Goal: Task Accomplishment & Management: Manage account settings

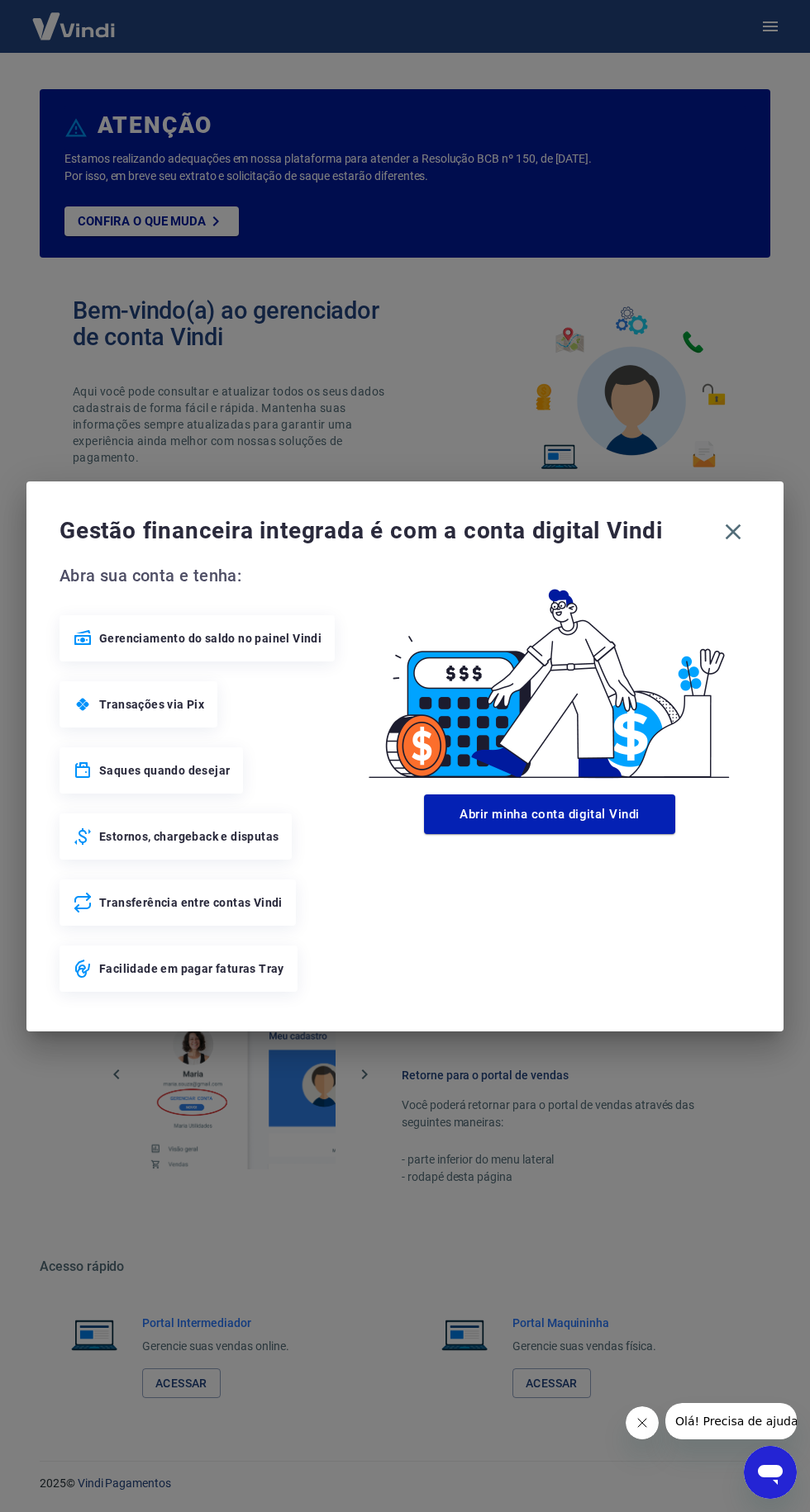
click at [742, 531] on icon "button" at bounding box center [733, 532] width 27 height 27
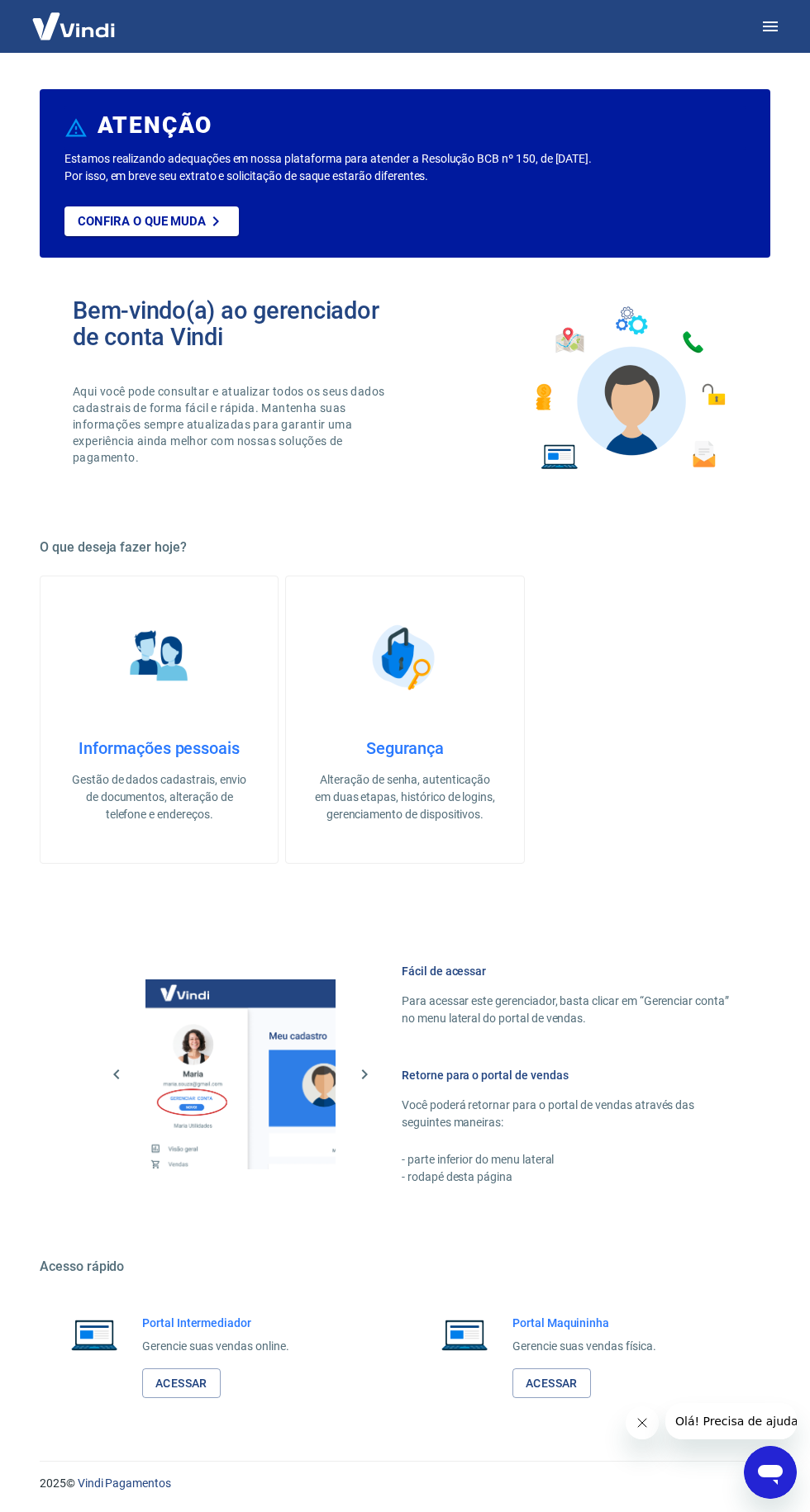
click at [764, 29] on icon "button" at bounding box center [770, 27] width 15 height 9
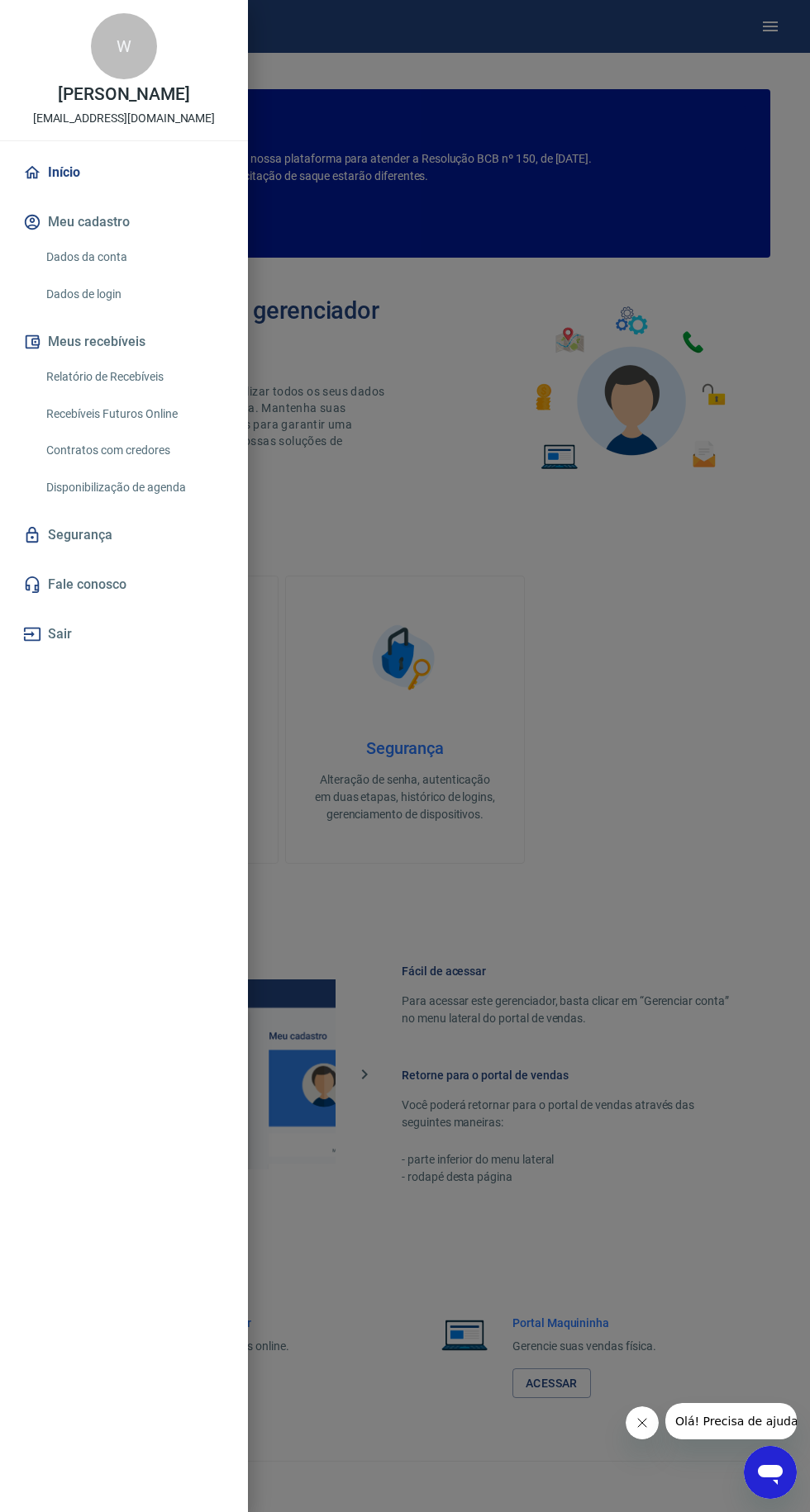
click at [60, 651] on button "Sair" at bounding box center [124, 634] width 209 height 36
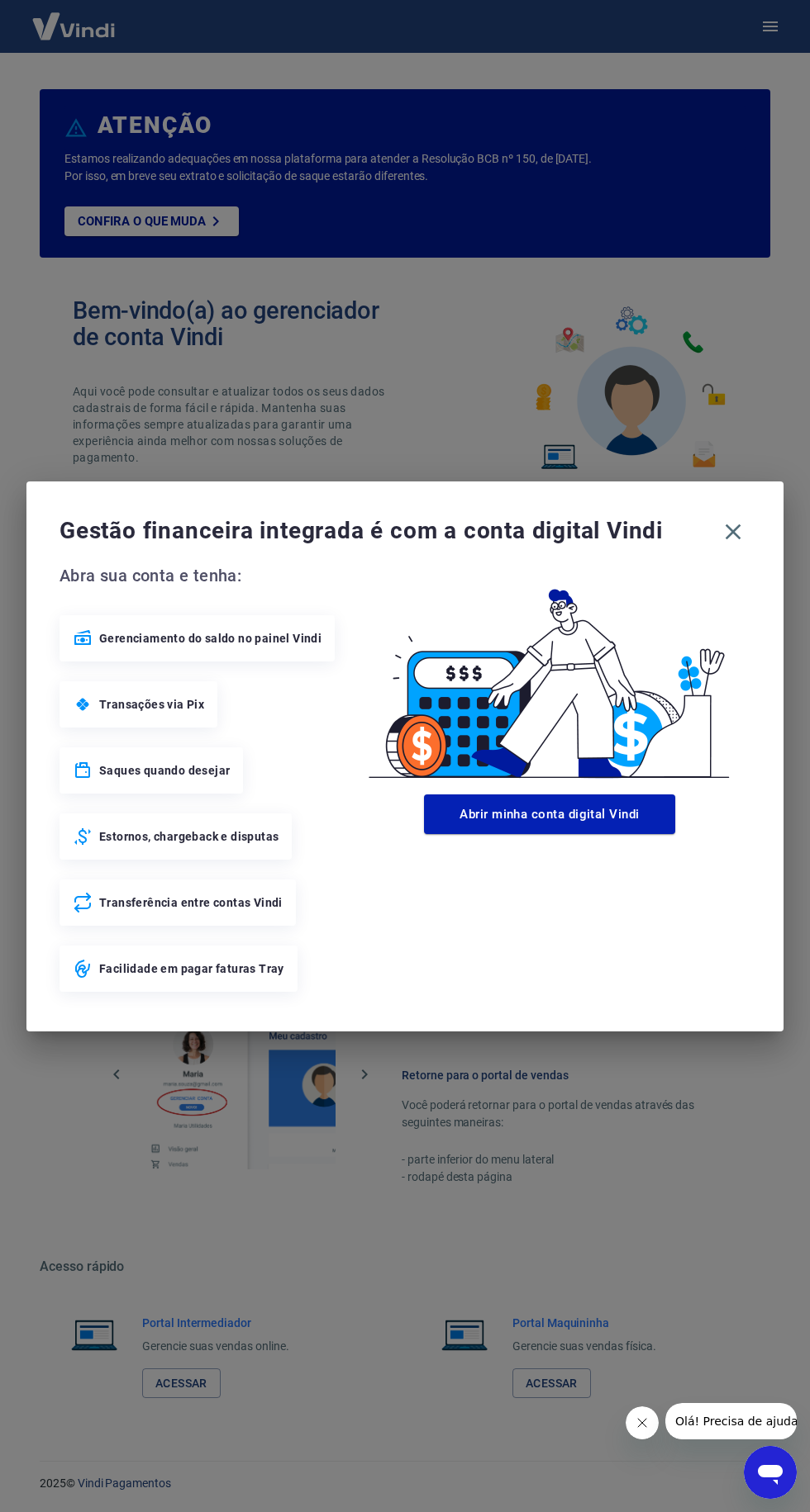
click at [738, 536] on icon "button" at bounding box center [733, 531] width 16 height 16
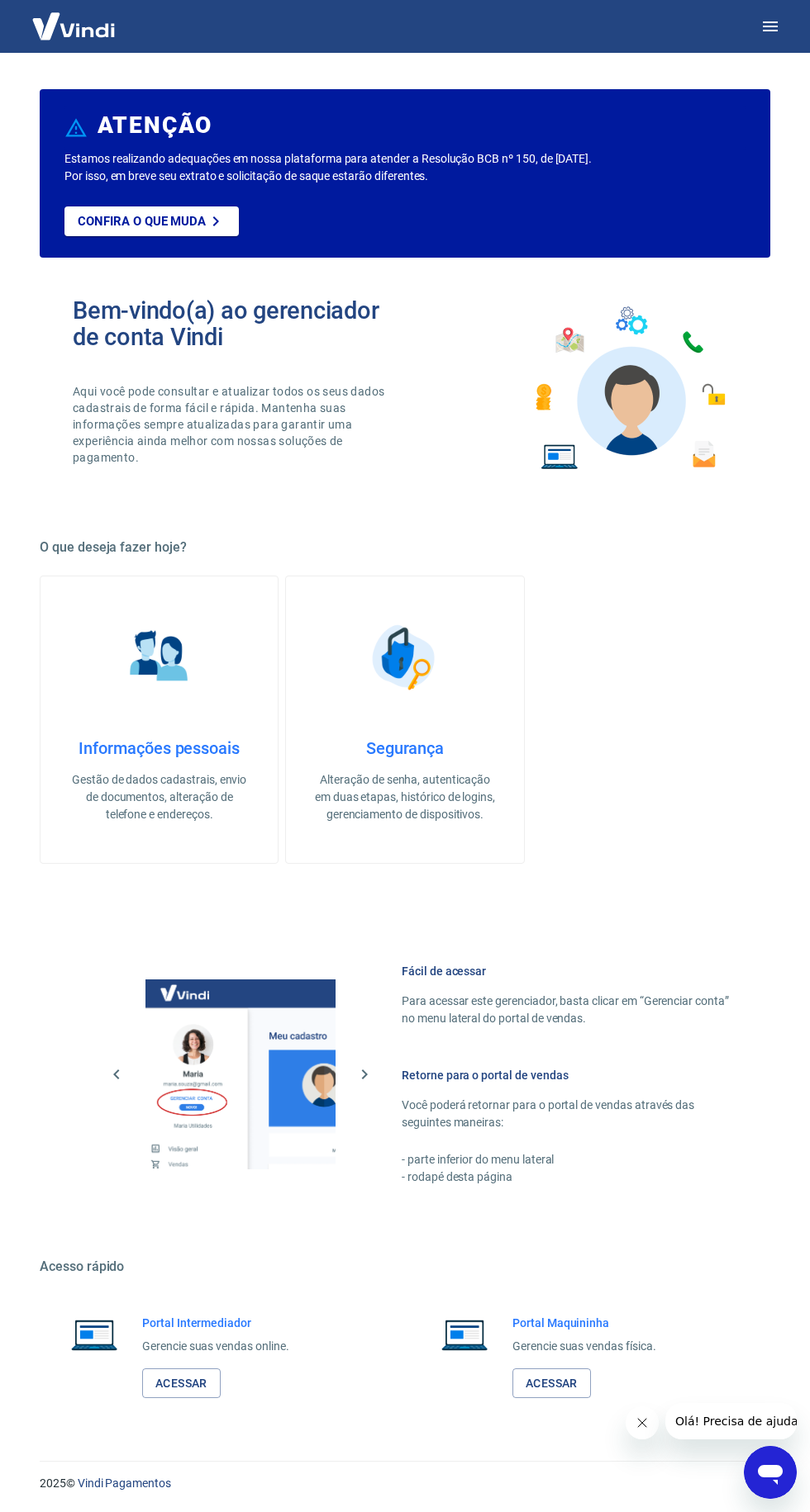
click at [770, 27] on icon "button" at bounding box center [770, 27] width 15 height 9
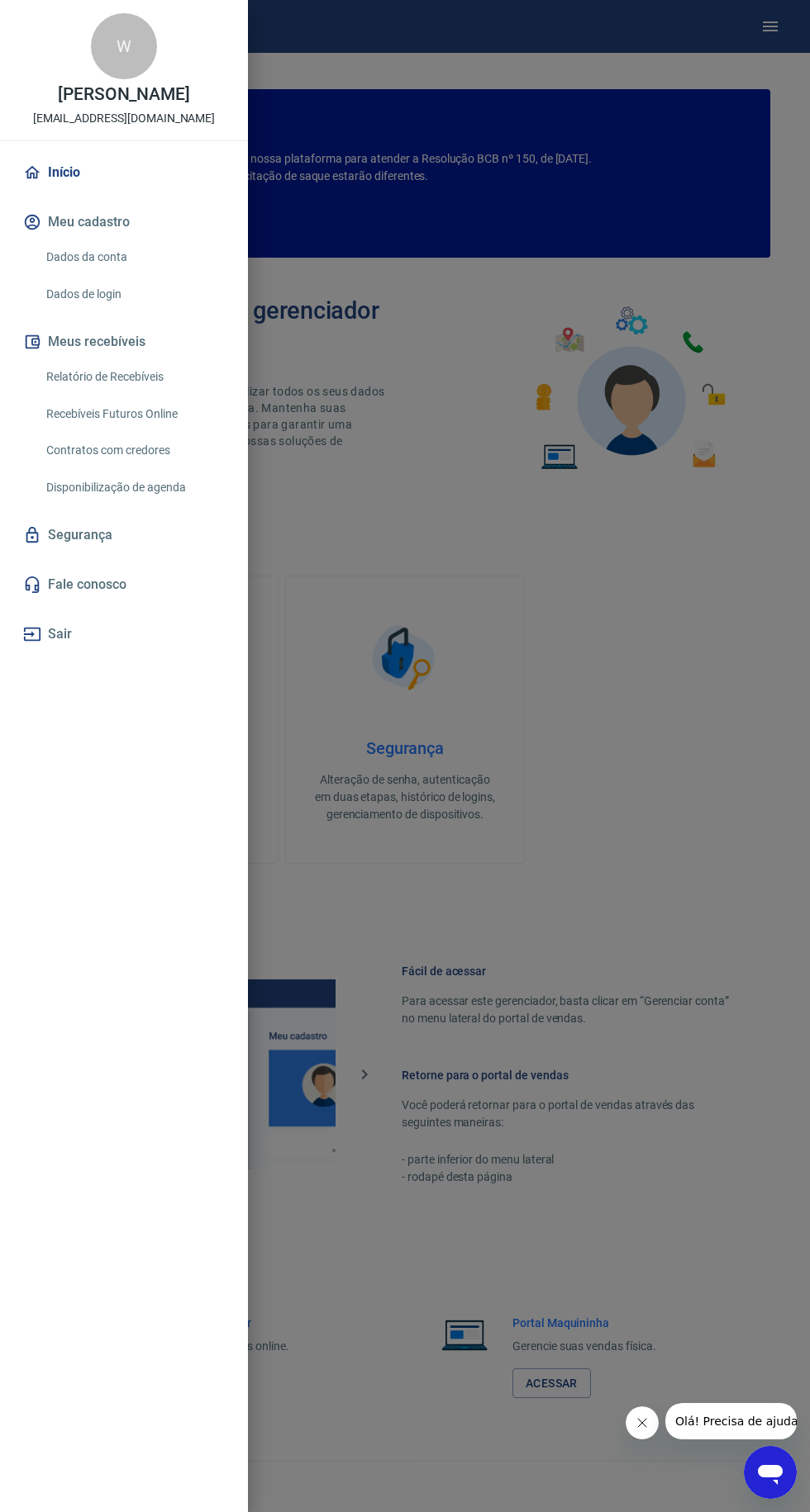
click at [118, 274] on link "Dados da conta" at bounding box center [134, 258] width 189 height 34
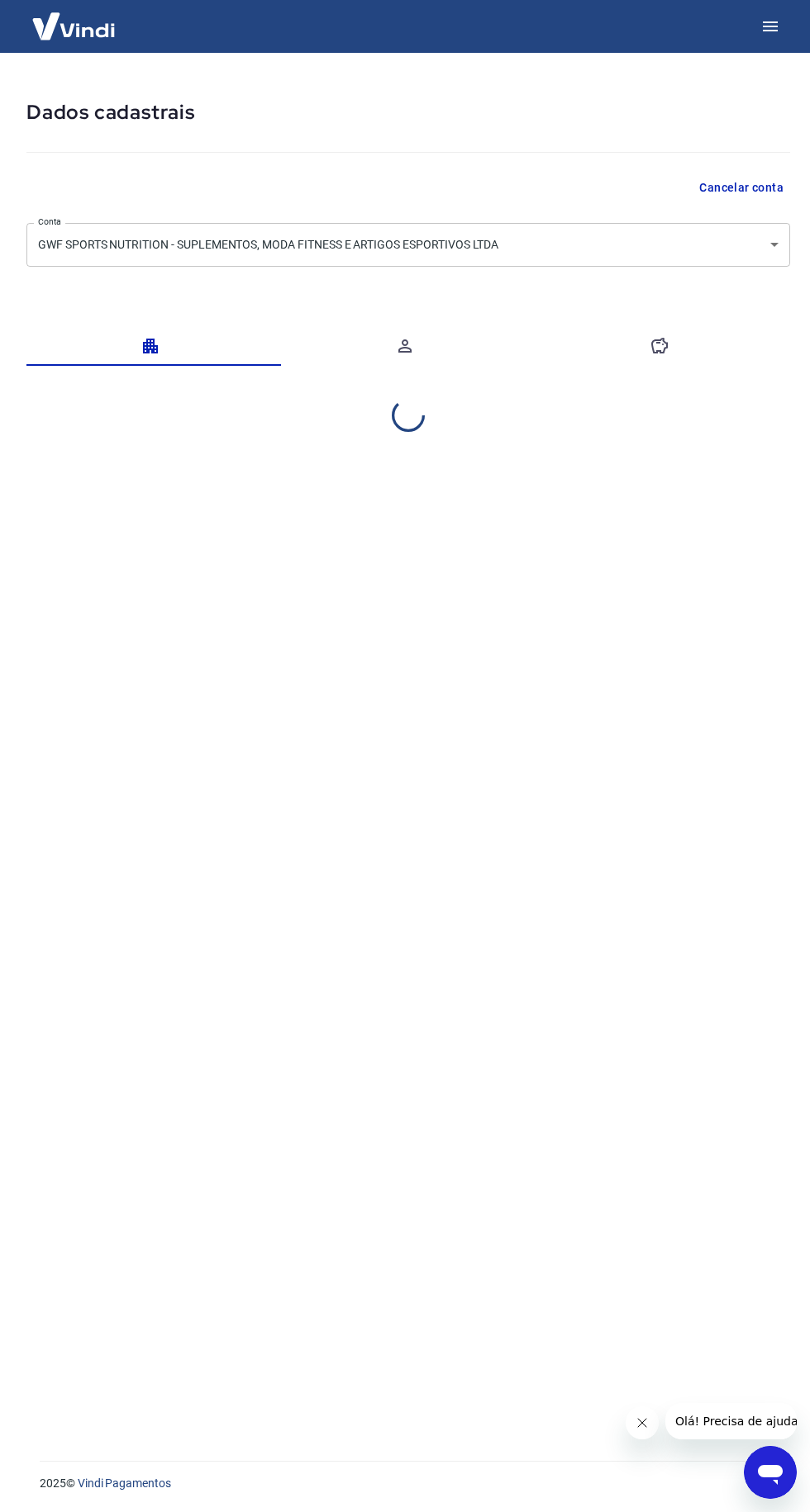
select select "MG"
select select "business"
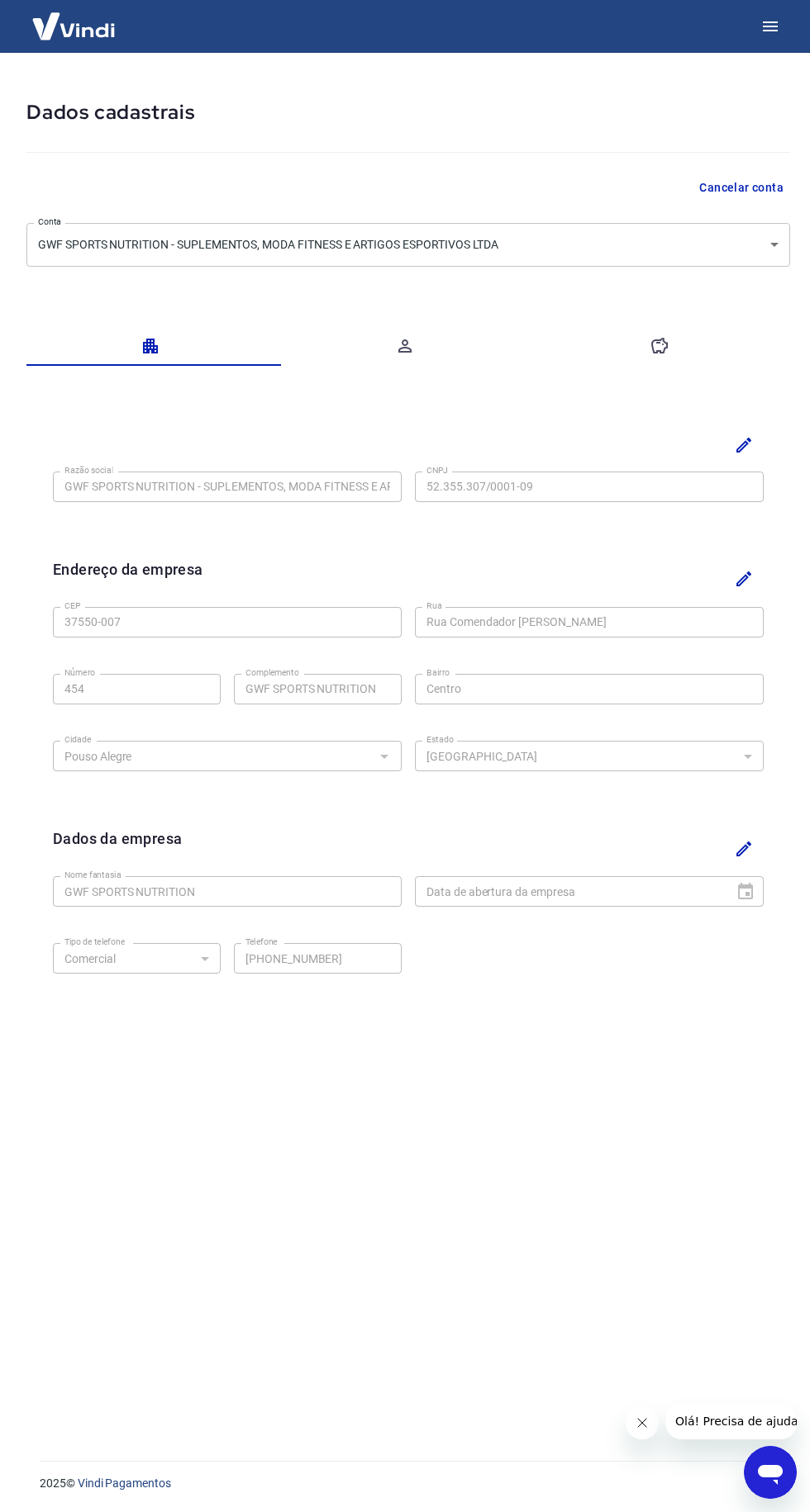
click at [770, 23] on icon "button" at bounding box center [770, 27] width 15 height 9
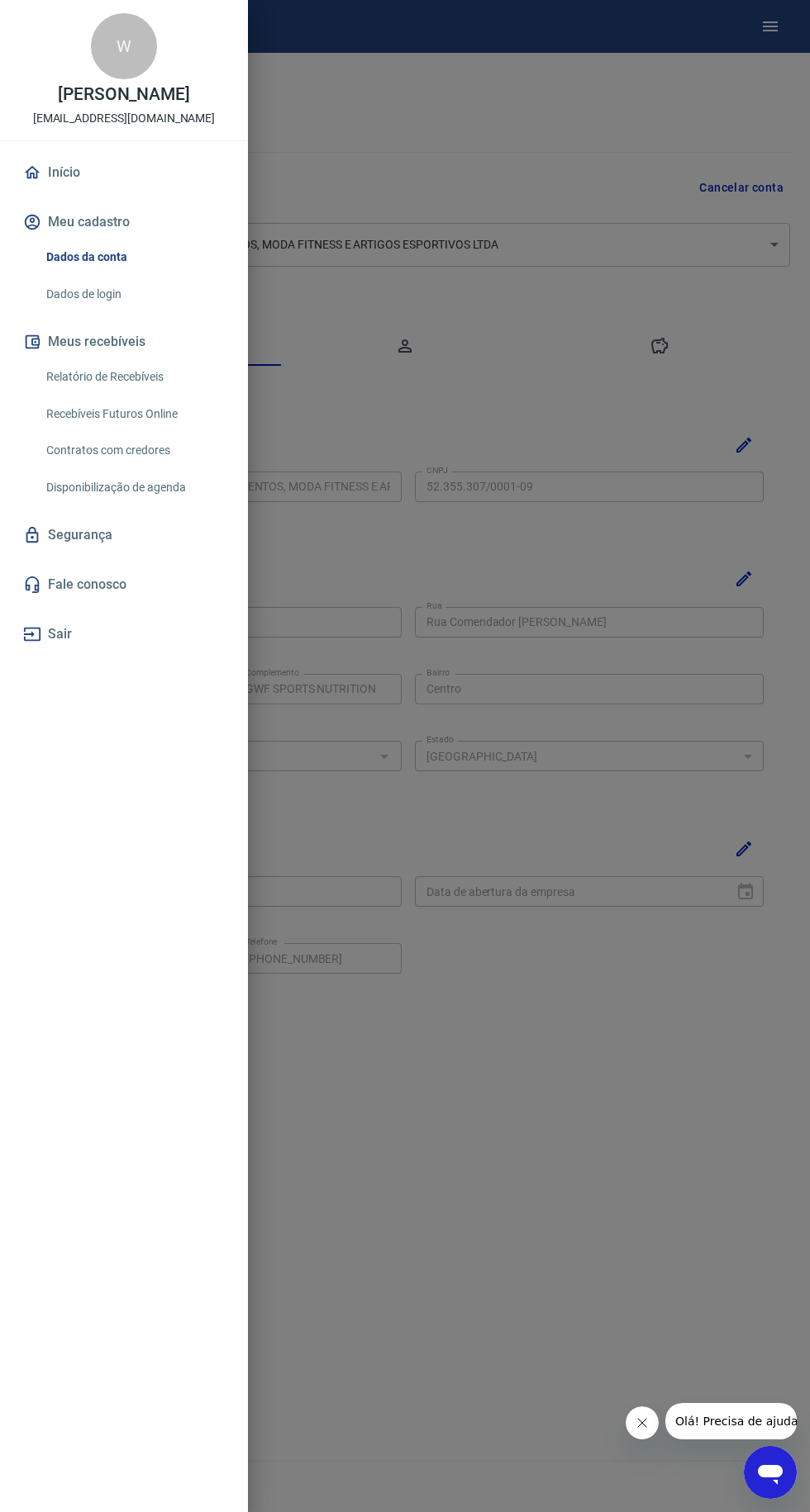
click at [81, 191] on link "Início" at bounding box center [124, 173] width 209 height 36
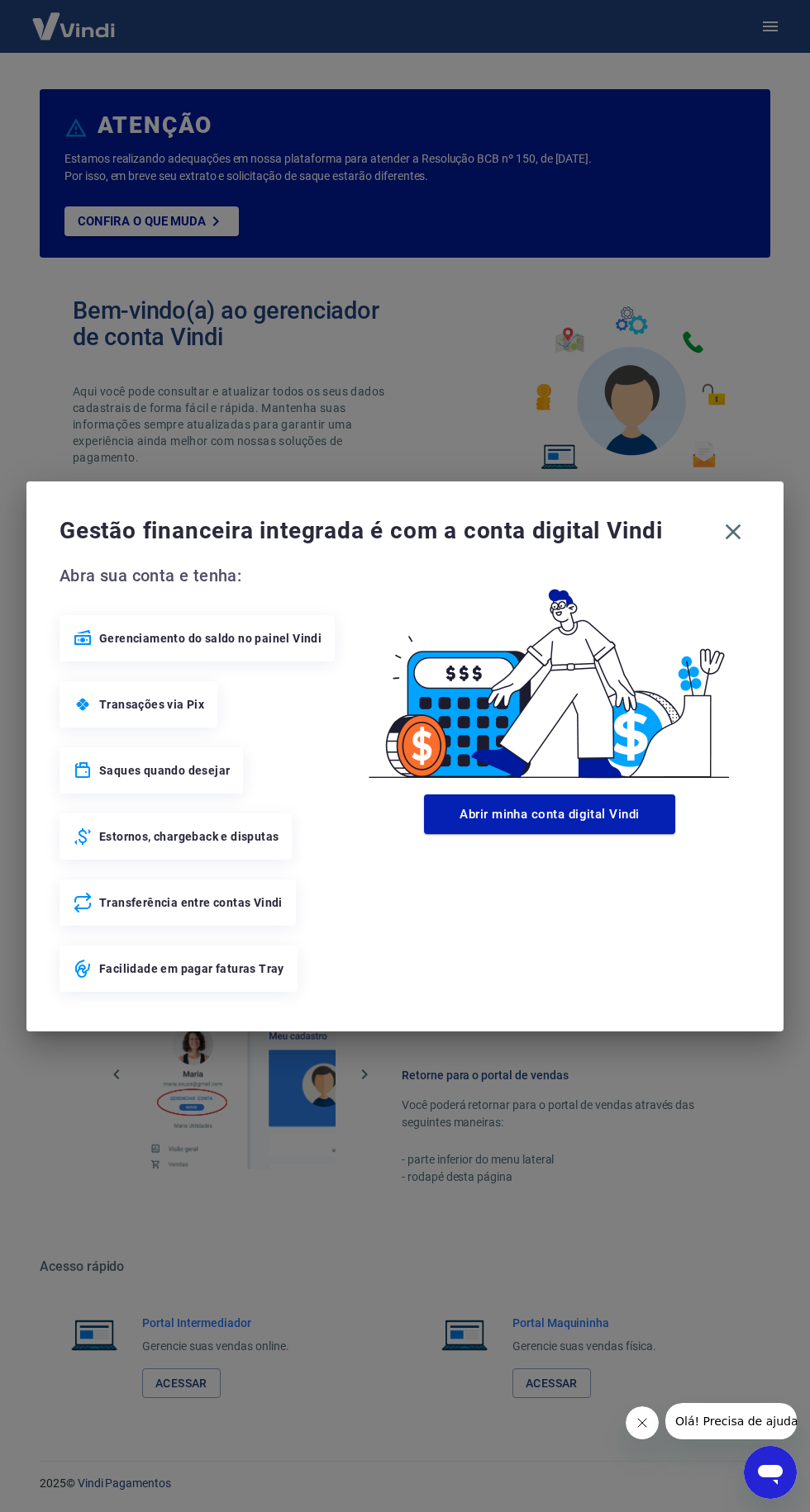
click at [739, 531] on icon "button" at bounding box center [733, 532] width 27 height 27
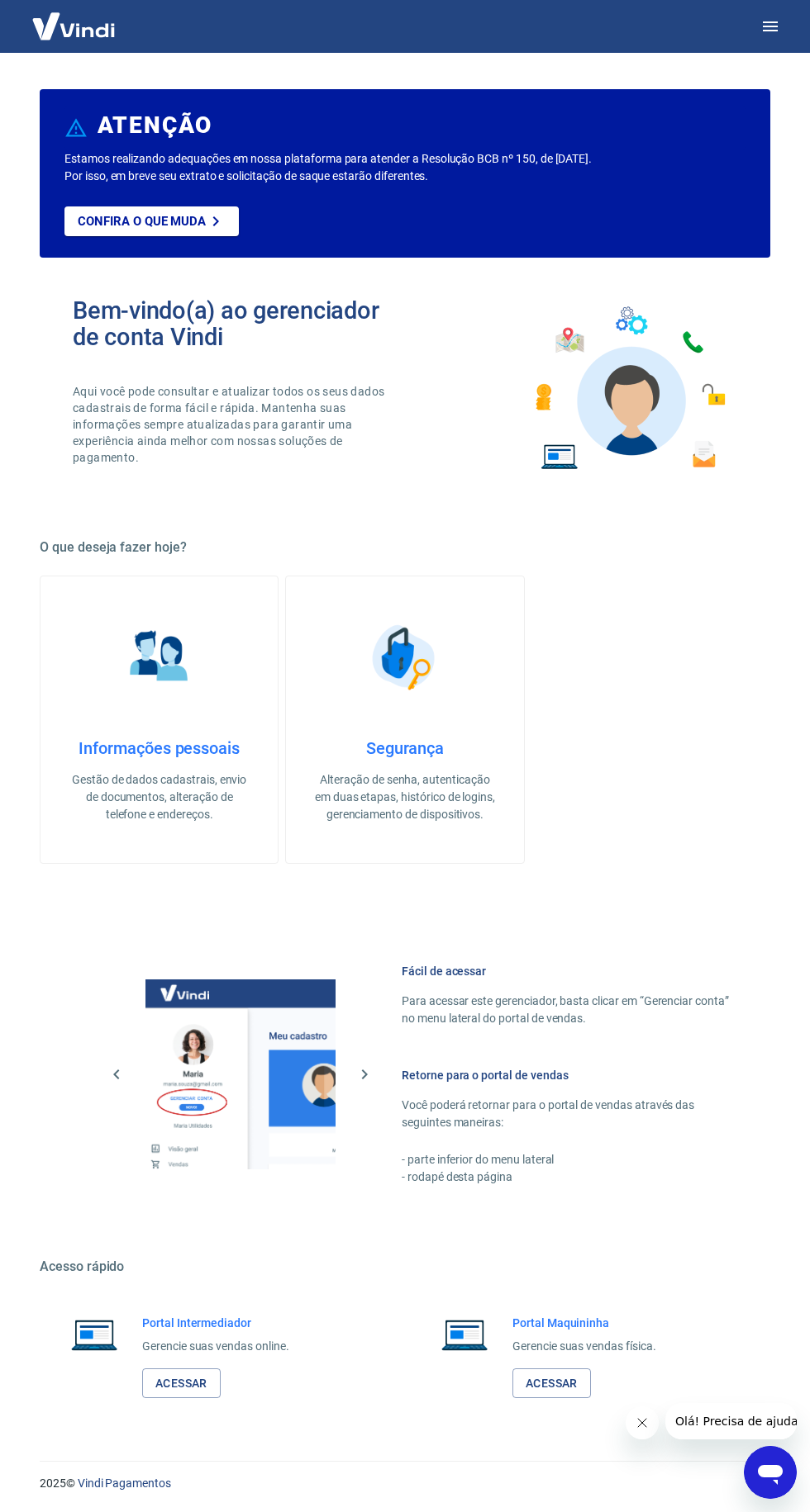
click at [193, 1379] on link "Acessar" at bounding box center [181, 1384] width 79 height 30
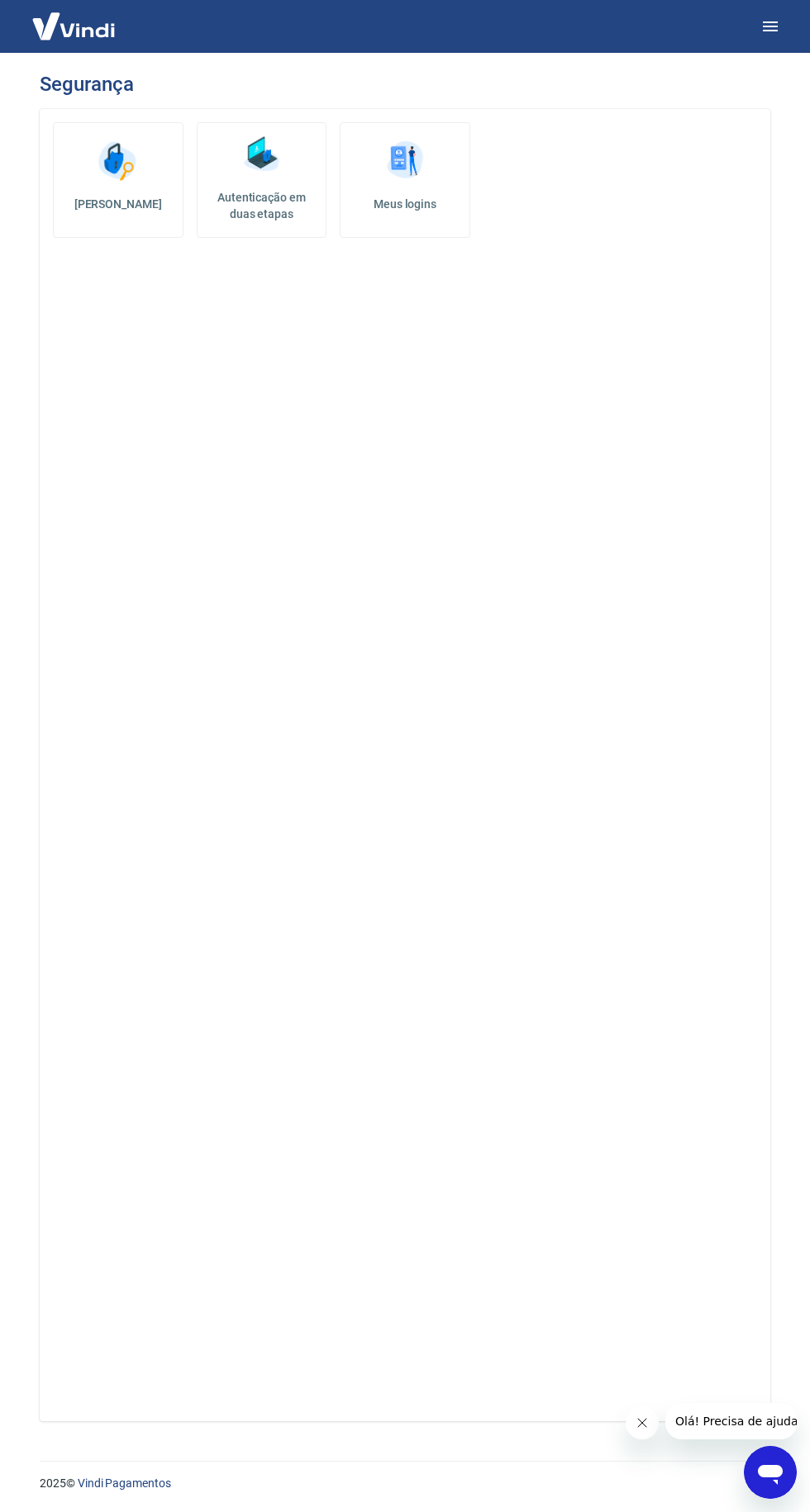
click at [770, 27] on icon "button" at bounding box center [770, 27] width 15 height 9
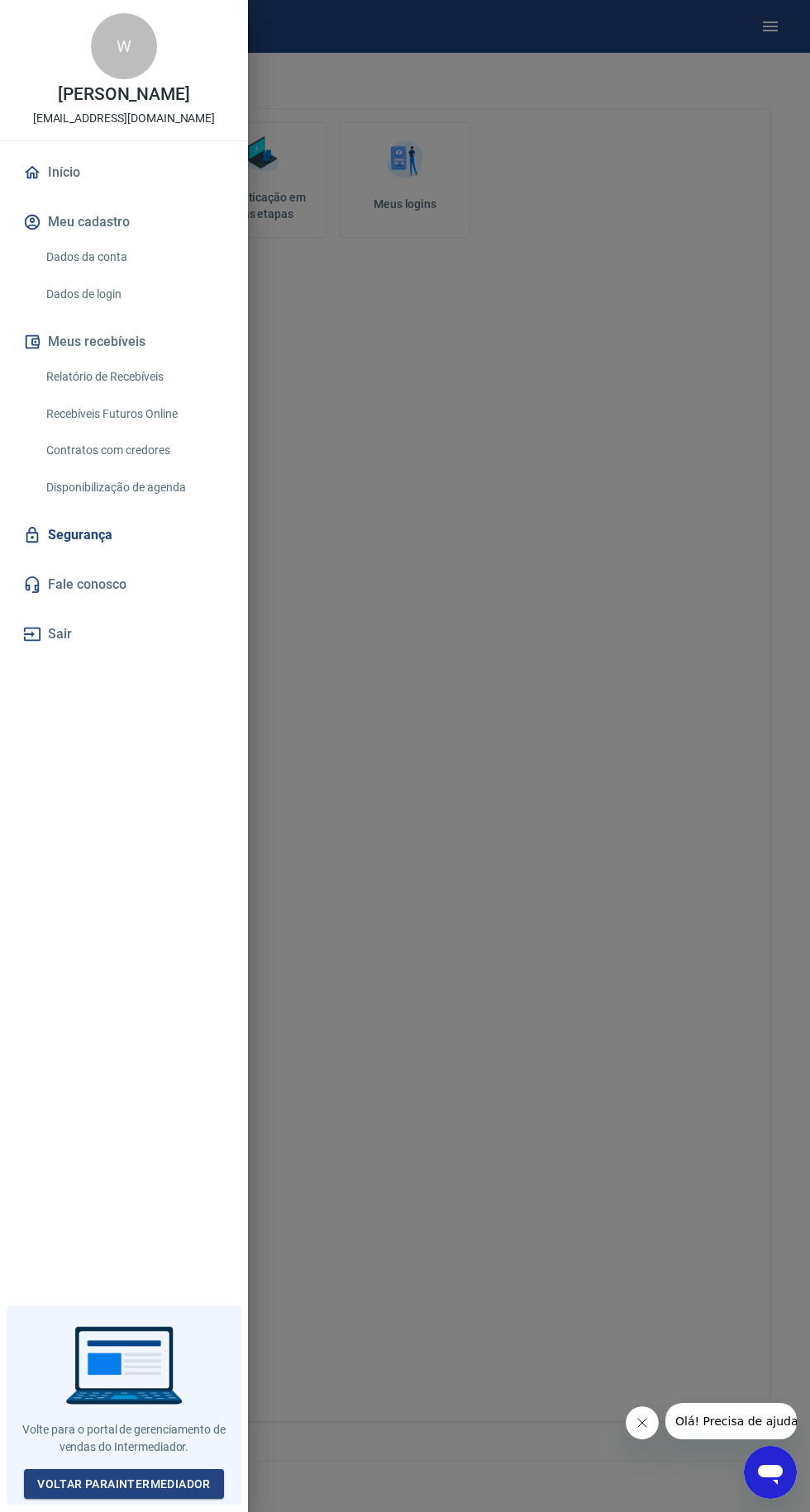
click at [71, 189] on link "Início" at bounding box center [124, 173] width 209 height 36
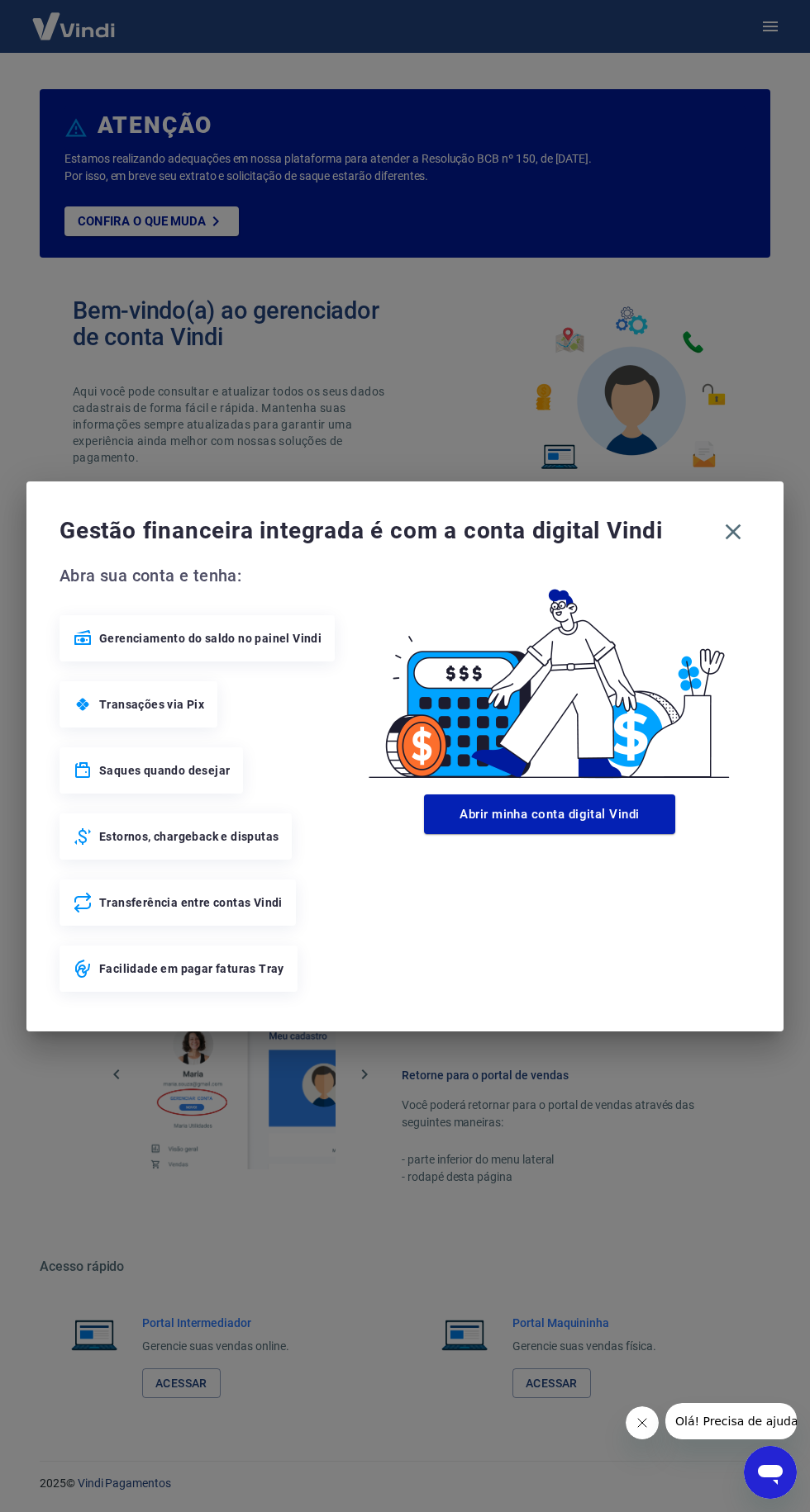
click at [733, 531] on icon "button" at bounding box center [733, 531] width 16 height 16
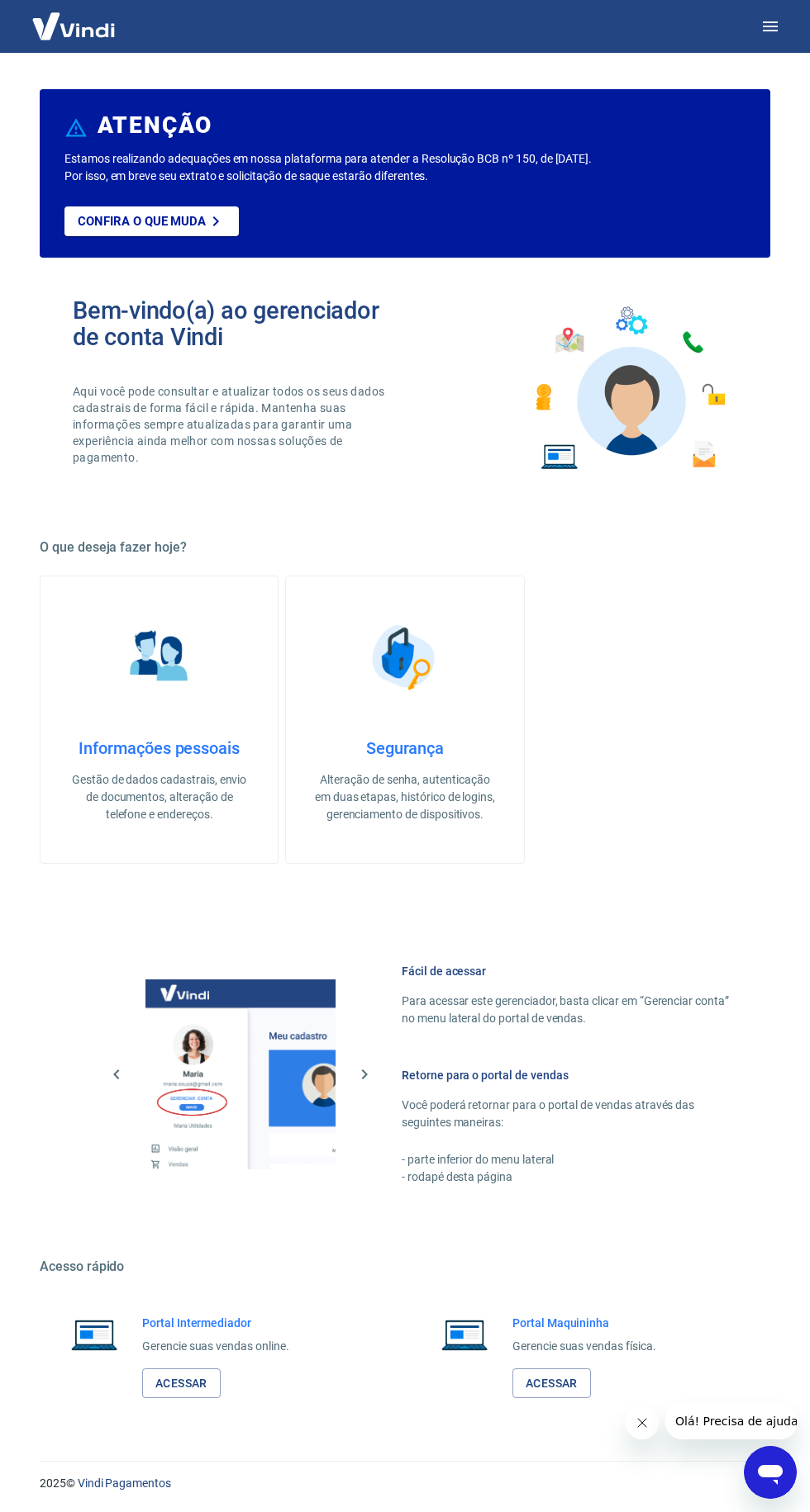
click at [196, 1378] on link "Acessar" at bounding box center [181, 1384] width 79 height 30
